Goal: Task Accomplishment & Management: Manage account settings

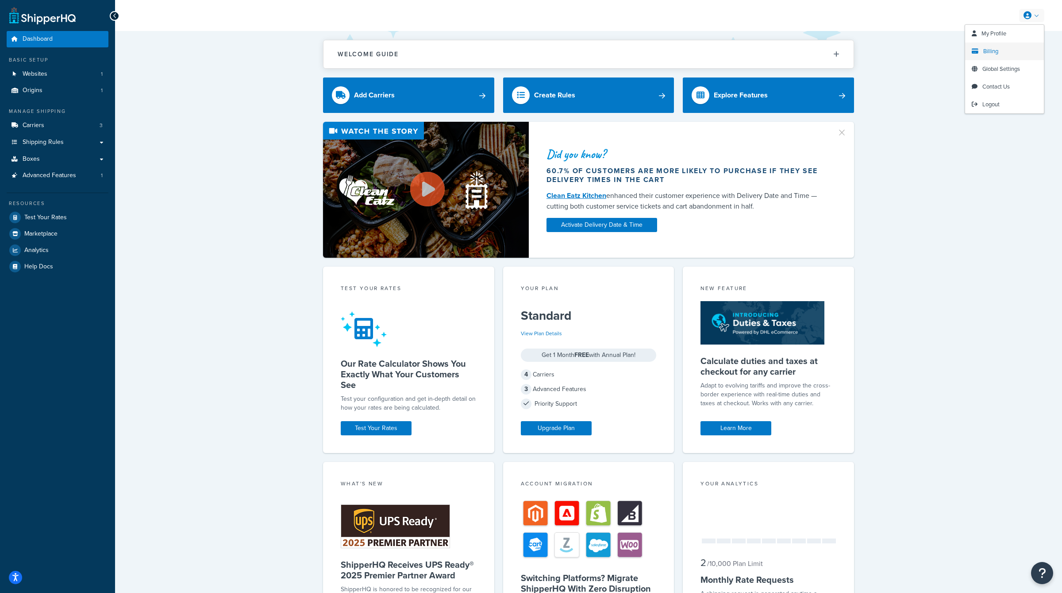
click at [995, 48] on span "Billing" at bounding box center [990, 51] width 15 height 8
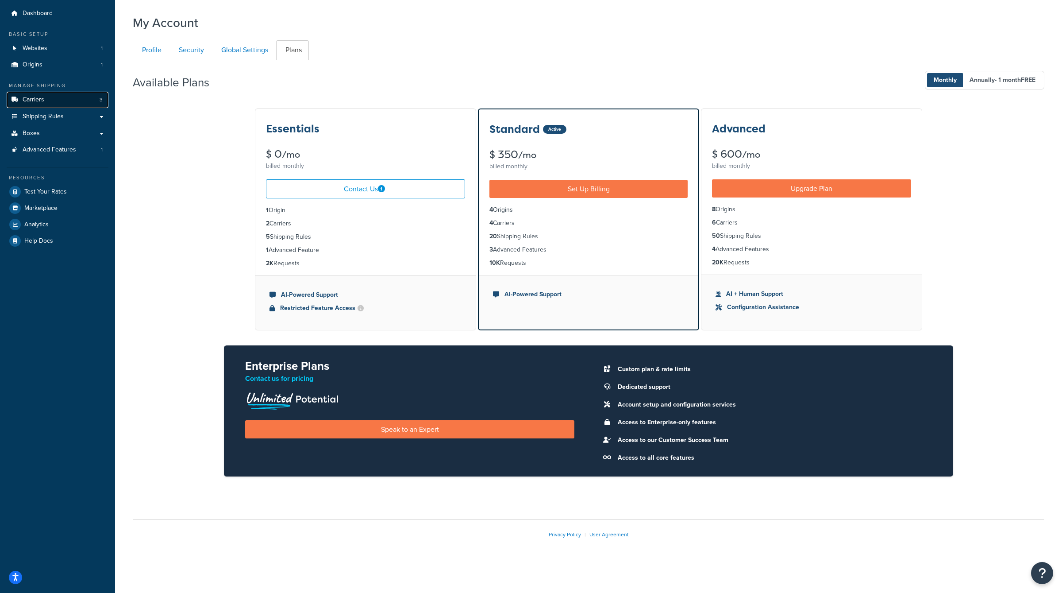
click at [63, 101] on link "Carriers 3" at bounding box center [58, 100] width 102 height 16
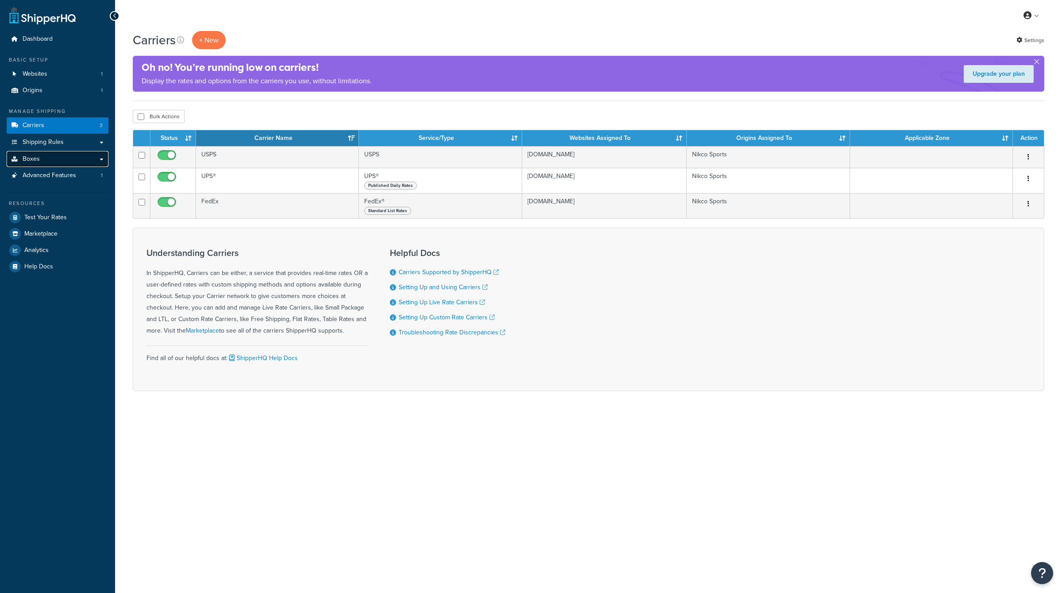
click at [69, 161] on link "Boxes" at bounding box center [58, 159] width 102 height 16
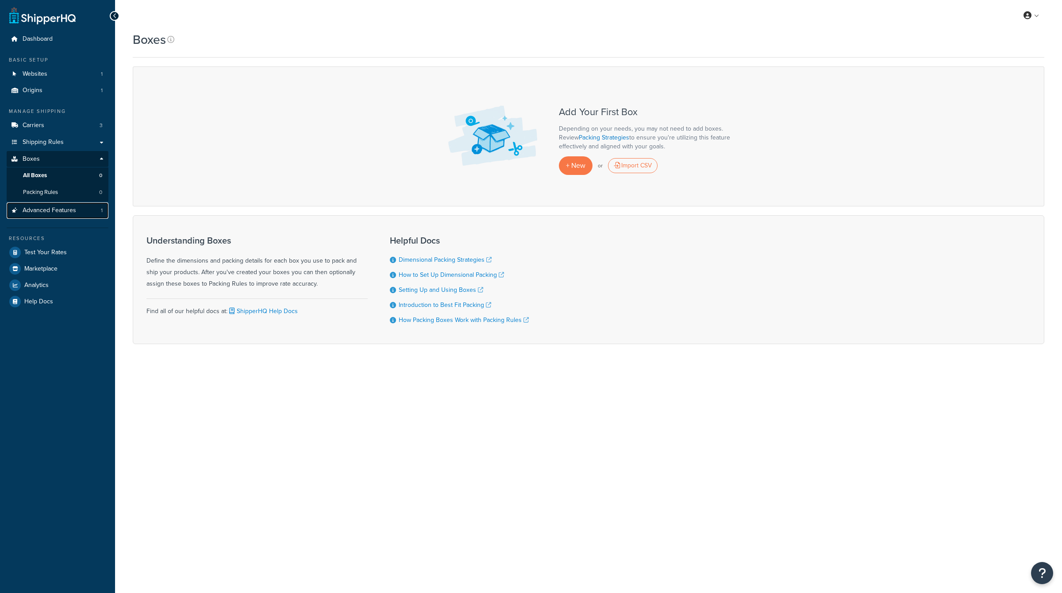
click at [74, 208] on span "Advanced Features" at bounding box center [50, 211] width 54 height 8
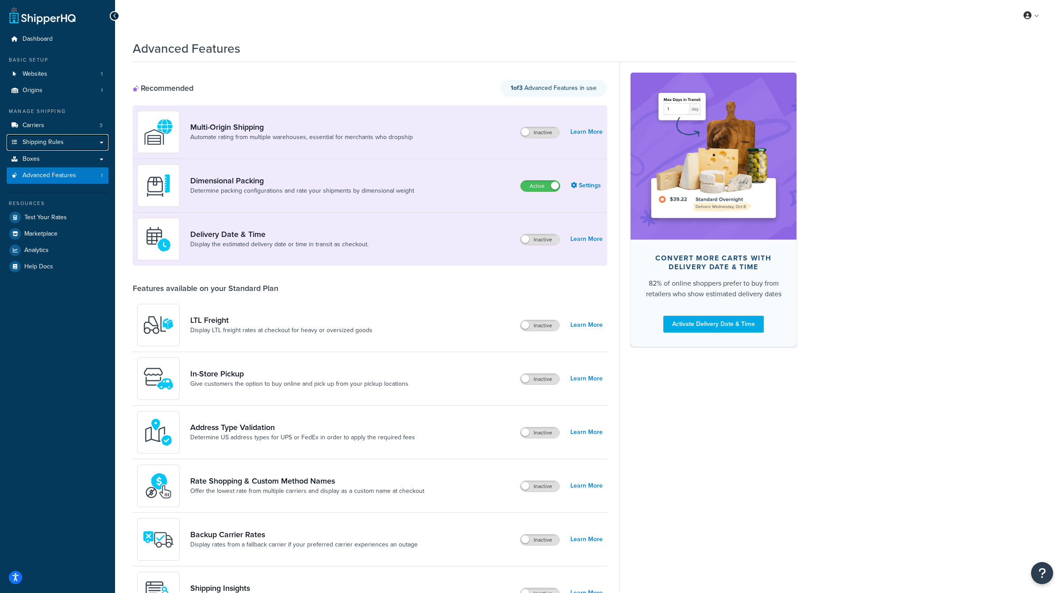
click at [74, 144] on link "Shipping Rules" at bounding box center [58, 142] width 102 height 16
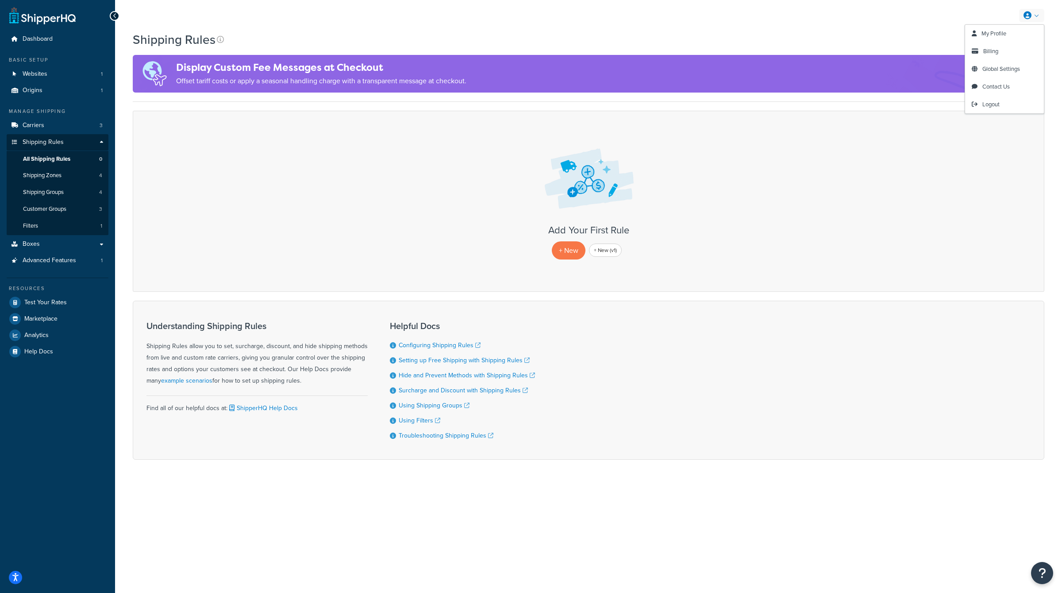
click at [1030, 14] on icon at bounding box center [1028, 16] width 8 height 8
click at [990, 50] on span "Billing" at bounding box center [990, 51] width 15 height 8
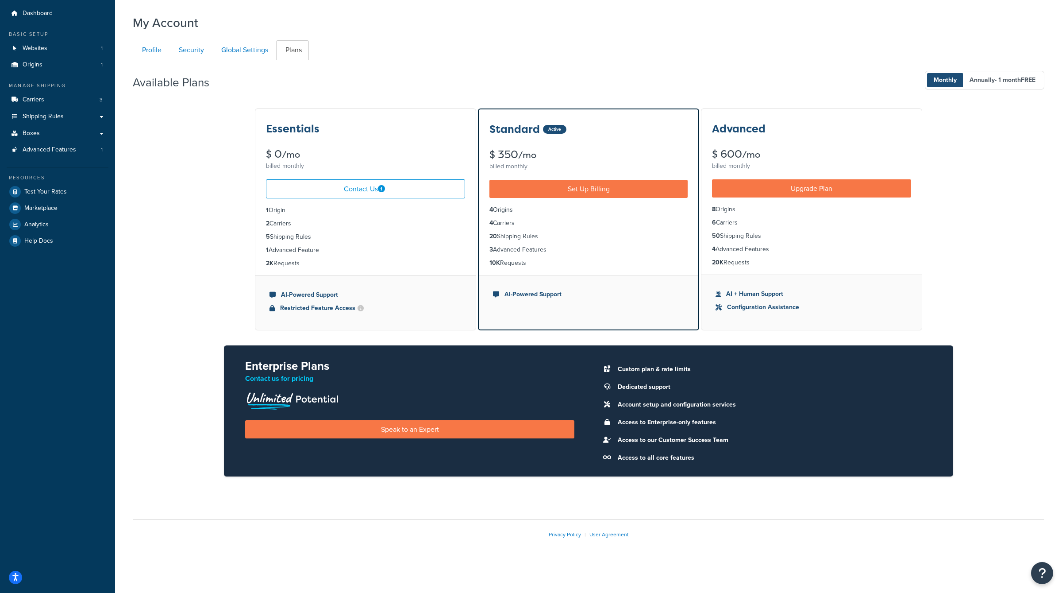
drag, startPoint x: 536, startPoint y: 267, endPoint x: 487, endPoint y: 205, distance: 79.1
click at [487, 205] on ul "4 Origins 4 Carriers 20 Shipping Rules 3 Advanced Features 10K Requests" at bounding box center [588, 236] width 219 height 77
copy ul "4 Origins 4 Carriers 20 Shipping Rules 3 Advanced Features 10K Requests"
